Goal: Task Accomplishment & Management: Manage account settings

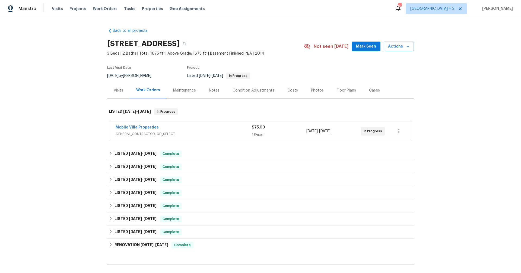
scroll to position [61, 0]
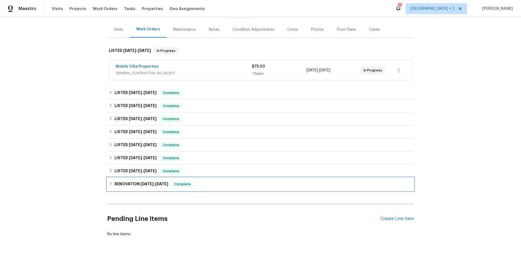
click at [112, 184] on icon at bounding box center [111, 184] width 4 height 4
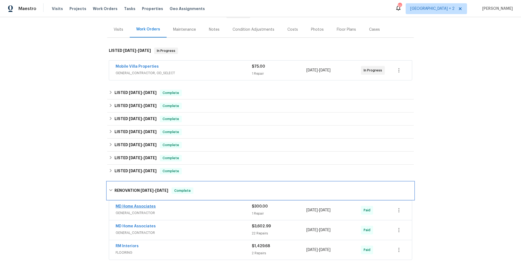
scroll to position [131, 0]
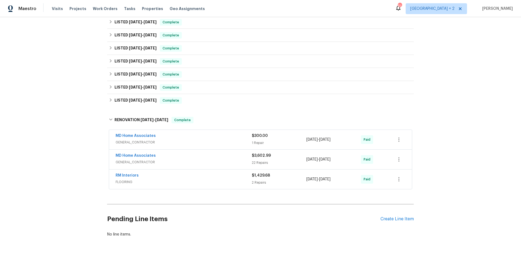
click at [175, 179] on span "FLOORING" at bounding box center [184, 181] width 136 height 5
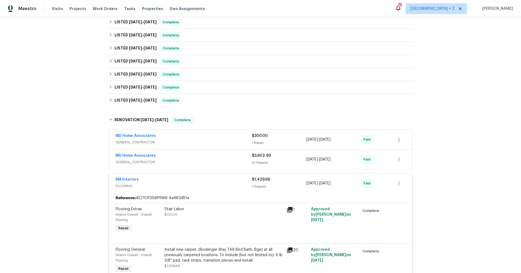
click at [173, 163] on span "GENERAL_CONTRACTOR" at bounding box center [184, 161] width 136 height 5
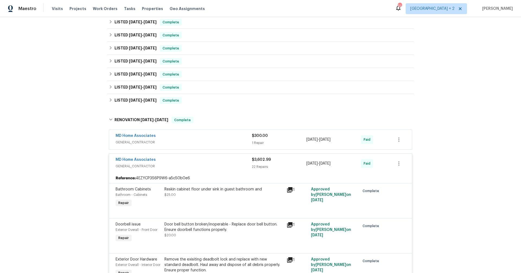
click at [178, 143] on span "GENERAL_CONTRACTOR" at bounding box center [184, 142] width 136 height 5
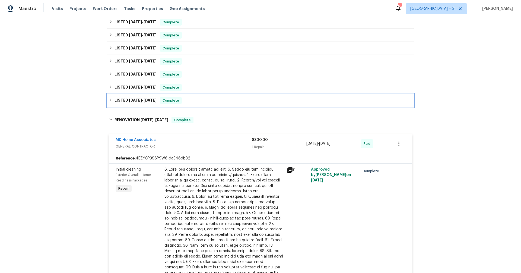
click at [111, 98] on icon at bounding box center [111, 100] width 4 height 4
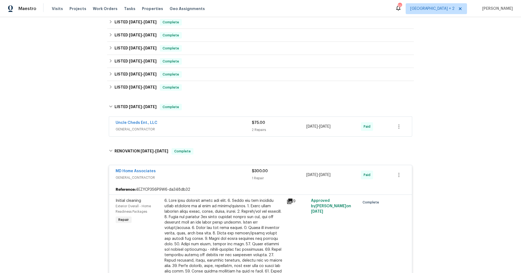
click at [177, 127] on span "GENERAL_CONTRACTOR" at bounding box center [184, 129] width 136 height 5
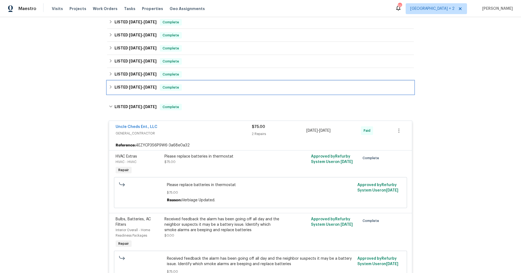
click at [110, 88] on icon at bounding box center [111, 86] width 2 height 3
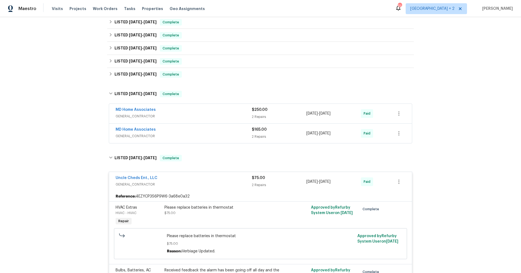
click at [173, 137] on span "GENERAL_CONTRACTOR" at bounding box center [184, 135] width 136 height 5
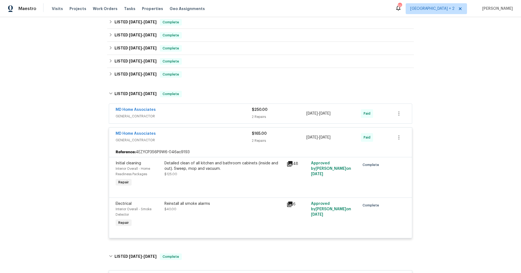
click at [183, 114] on span "GENERAL_CONTRACTOR" at bounding box center [184, 116] width 136 height 5
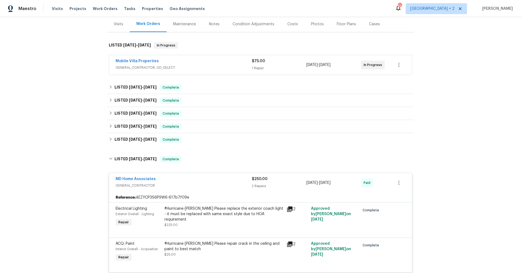
scroll to position [63, 0]
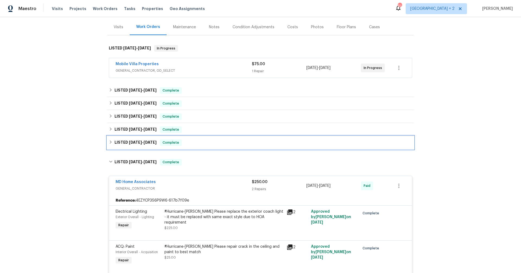
click at [111, 140] on icon at bounding box center [111, 142] width 4 height 4
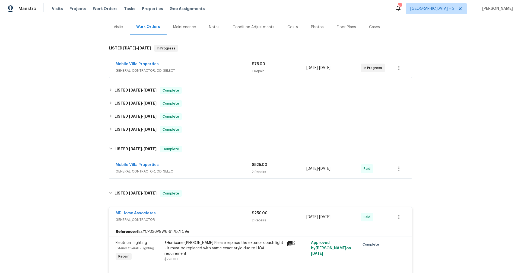
click at [172, 168] on div "Mobile Villa Properties" at bounding box center [184, 165] width 136 height 7
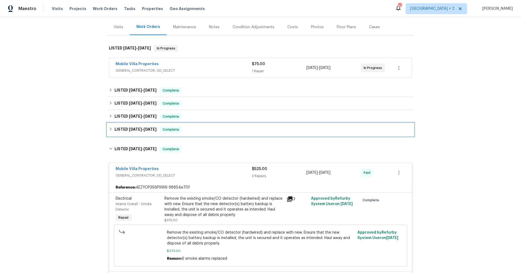
click at [111, 127] on icon at bounding box center [111, 129] width 4 height 4
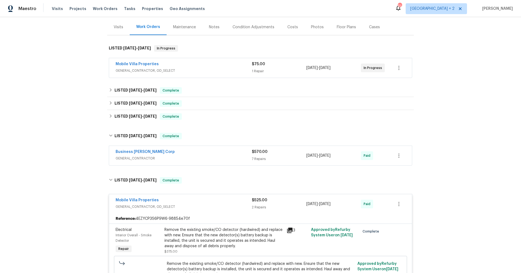
click at [197, 154] on div "Business [PERSON_NAME] Corp" at bounding box center [184, 152] width 136 height 7
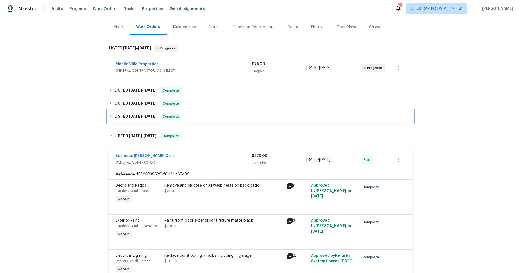
click at [108, 117] on div "LISTED [DATE] - [DATE] Complete" at bounding box center [260, 116] width 307 height 13
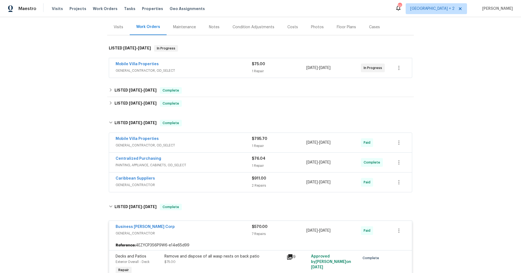
click at [194, 182] on span "GENERAL_CONTRACTOR" at bounding box center [184, 184] width 136 height 5
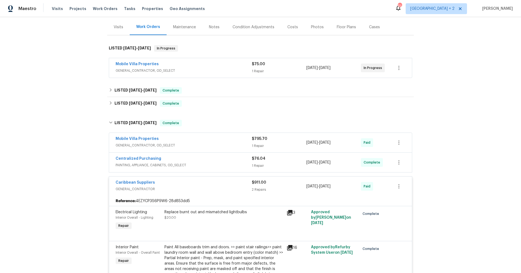
click at [209, 160] on div "Centralized Purchasing" at bounding box center [184, 159] width 136 height 7
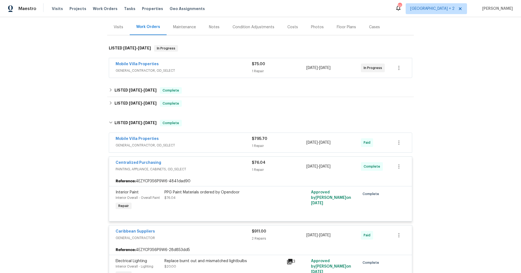
click at [207, 143] on span "GENERAL_CONTRACTOR, OD_SELECT" at bounding box center [184, 145] width 136 height 5
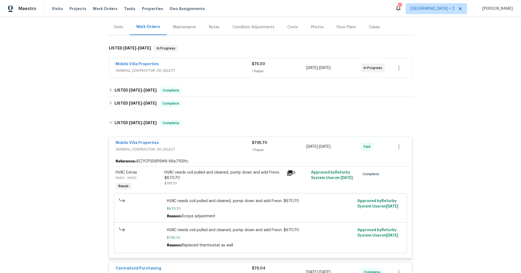
click at [73, 107] on div "Back to all projects [STREET_ADDRESS] 3 Beds | 2 Baths | Total: 1675 ft² | Abov…" at bounding box center [260, 145] width 521 height 256
click at [109, 101] on icon at bounding box center [111, 103] width 4 height 4
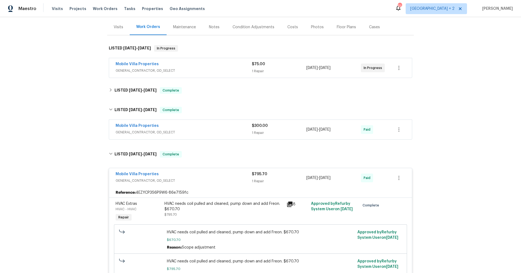
click at [220, 129] on div "Mobile Villa Properties" at bounding box center [184, 126] width 136 height 7
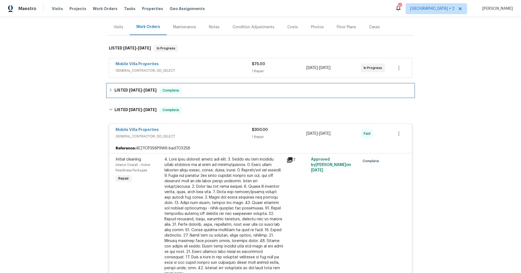
click at [108, 90] on div "LISTED [DATE] - [DATE] Complete" at bounding box center [260, 90] width 307 height 13
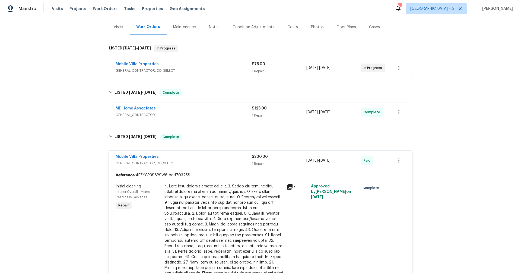
click at [190, 108] on div "MD Home Associates" at bounding box center [184, 109] width 136 height 7
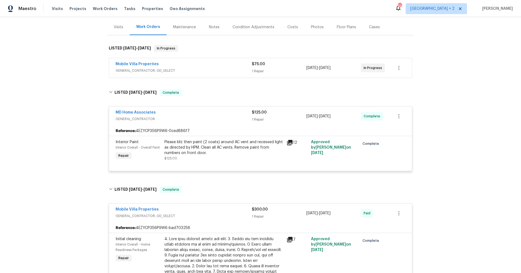
click at [201, 63] on div "Mobile Villa Properties" at bounding box center [184, 64] width 136 height 7
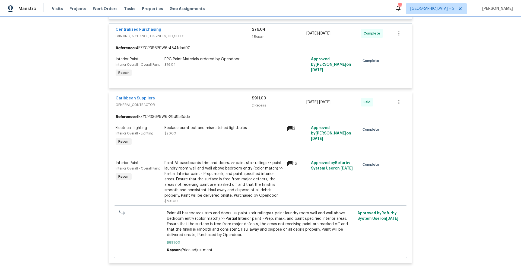
scroll to position [0, 0]
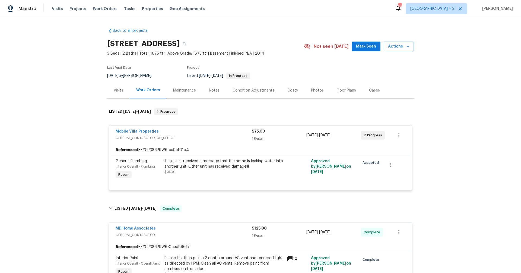
click at [426, 79] on div "Back to all projects [STREET_ADDRESS] 3 Beds | 2 Baths | Total: 1675 ft² | Abov…" at bounding box center [260, 145] width 521 height 256
click at [454, 164] on div "Back to all projects [STREET_ADDRESS] 3 Beds | 2 Baths | Total: 1675 ft² | Abov…" at bounding box center [260, 145] width 521 height 256
